Goal: Register for event/course

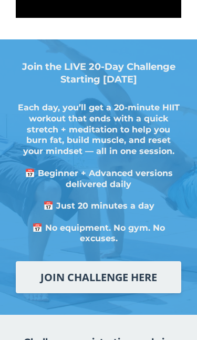
scroll to position [202, 0]
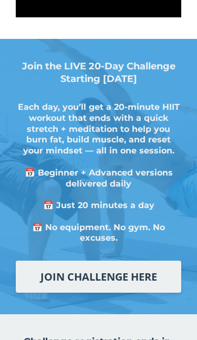
click at [149, 274] on link "JOIN CHALLENGE HERE" at bounding box center [98, 276] width 165 height 32
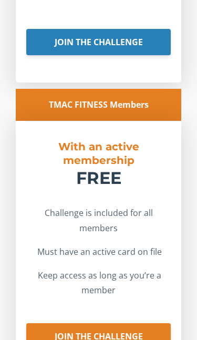
scroll to position [3006, 0]
click at [138, 284] on link "JOIN THE CHALLENGE" at bounding box center [98, 336] width 144 height 26
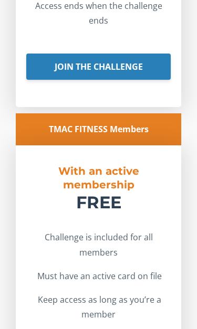
scroll to position [2978, 0]
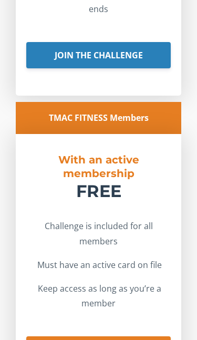
scroll to position [2993, 0]
click at [132, 102] on div "TMAC FITNESS Members" at bounding box center [98, 118] width 165 height 32
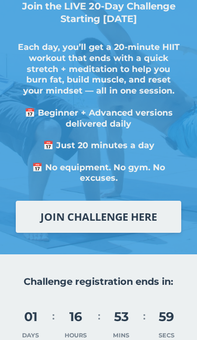
scroll to position [262, 0]
click at [152, 210] on link "JOIN CHALLENGE HERE" at bounding box center [98, 217] width 165 height 32
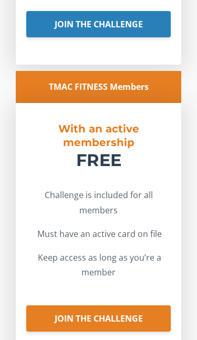
scroll to position [3024, 0]
click at [137, 284] on link "JOIN THE CHALLENGE" at bounding box center [98, 318] width 144 height 26
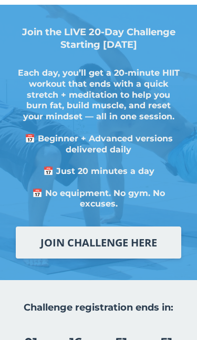
click at [151, 242] on link "JOIN CHALLENGE HERE" at bounding box center [98, 242] width 165 height 32
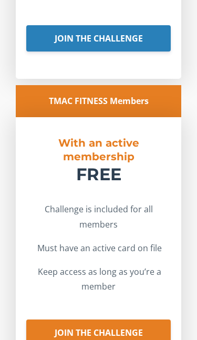
scroll to position [3010, 0]
click at [122, 284] on link "JOIN THE CHALLENGE" at bounding box center [98, 332] width 144 height 26
